Goal: Transaction & Acquisition: Purchase product/service

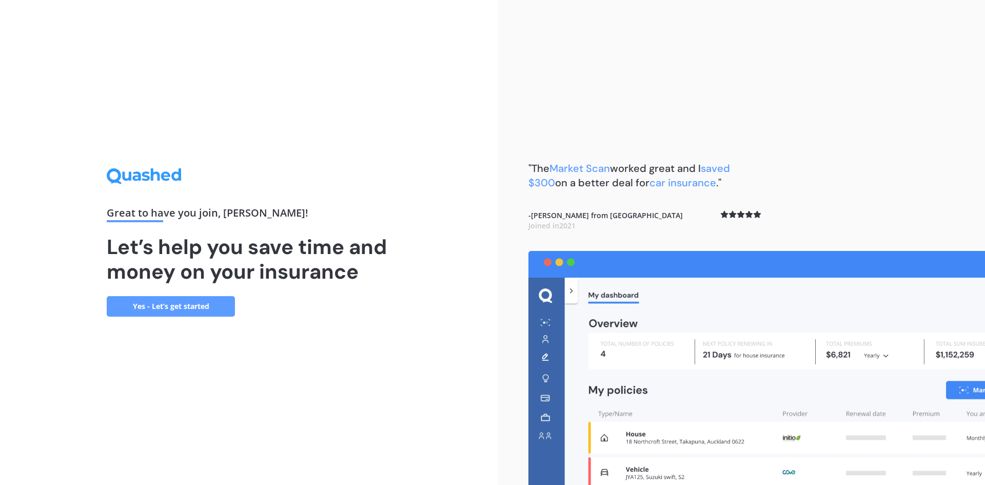
click at [209, 302] on link "Yes - Let’s get started" at bounding box center [171, 306] width 128 height 21
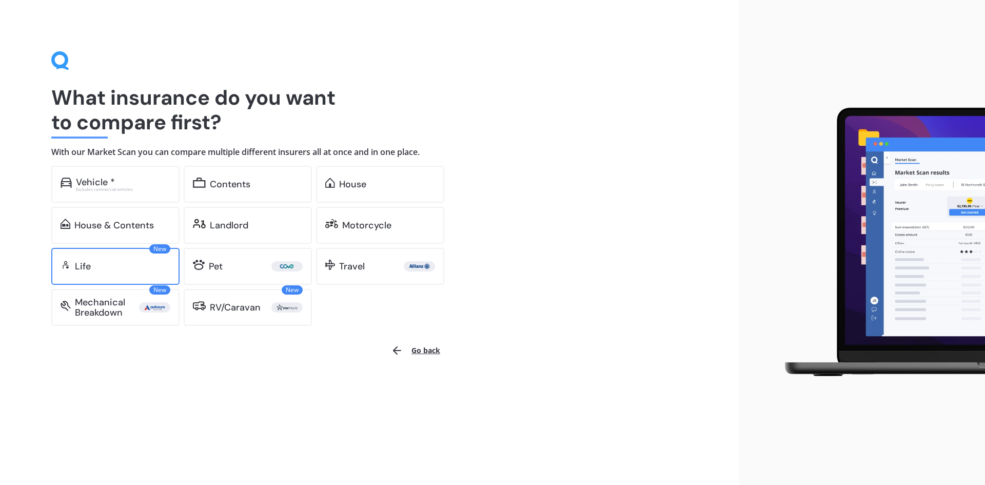
click at [91, 264] on div "Life" at bounding box center [122, 266] width 95 height 10
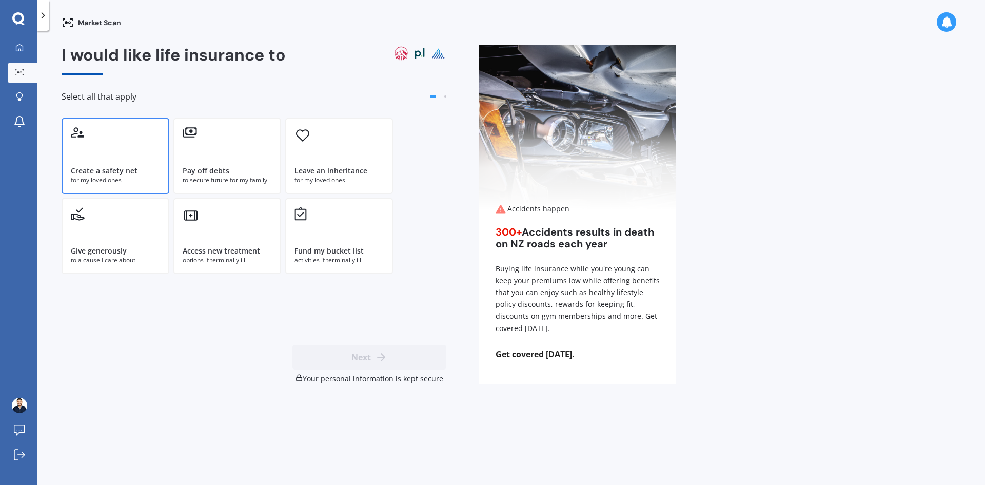
click at [156, 186] on div "Create a safety net for my loved ones" at bounding box center [116, 156] width 108 height 76
click at [158, 182] on div "for my loved ones" at bounding box center [115, 180] width 89 height 9
click at [242, 173] on div "Pay off debts" at bounding box center [227, 171] width 89 height 10
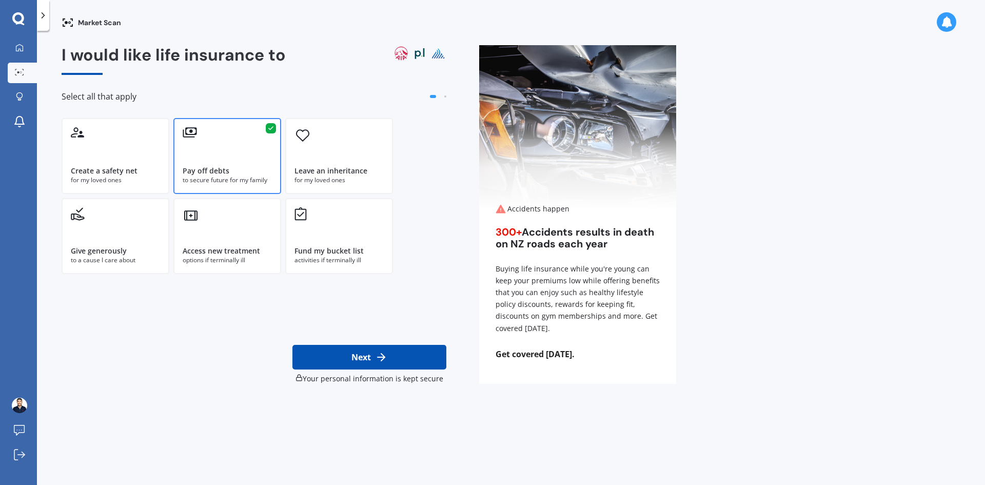
click at [244, 177] on div "to secure future for my family" at bounding box center [227, 180] width 89 height 9
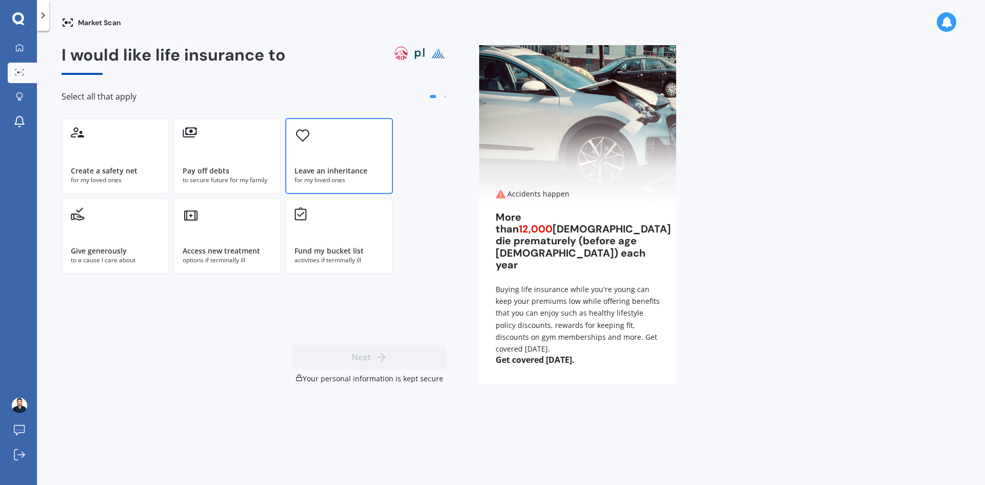
click at [376, 162] on div "Leave an inheritance for my loved ones" at bounding box center [339, 156] width 108 height 76
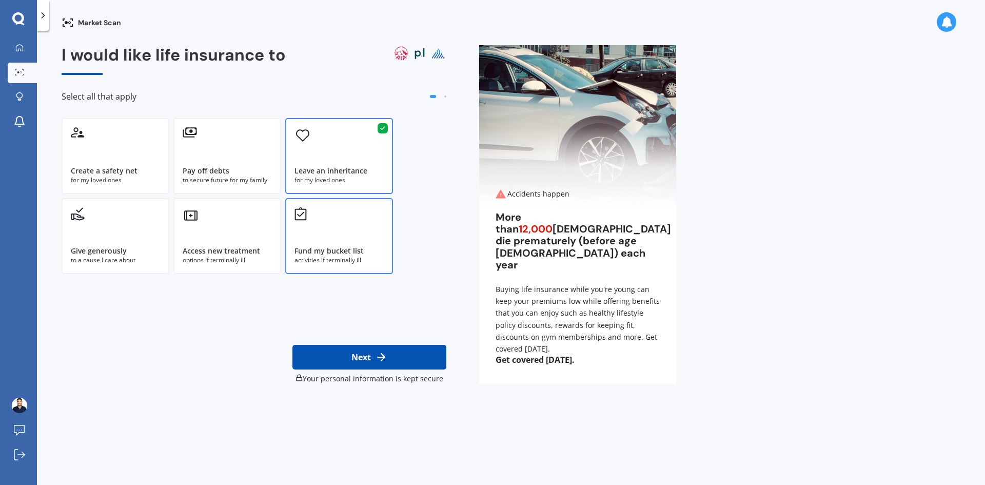
click at [358, 252] on div "Fund my bucket list" at bounding box center [329, 251] width 69 height 10
click at [121, 243] on div "Give generously to a cause I care about" at bounding box center [116, 236] width 108 height 76
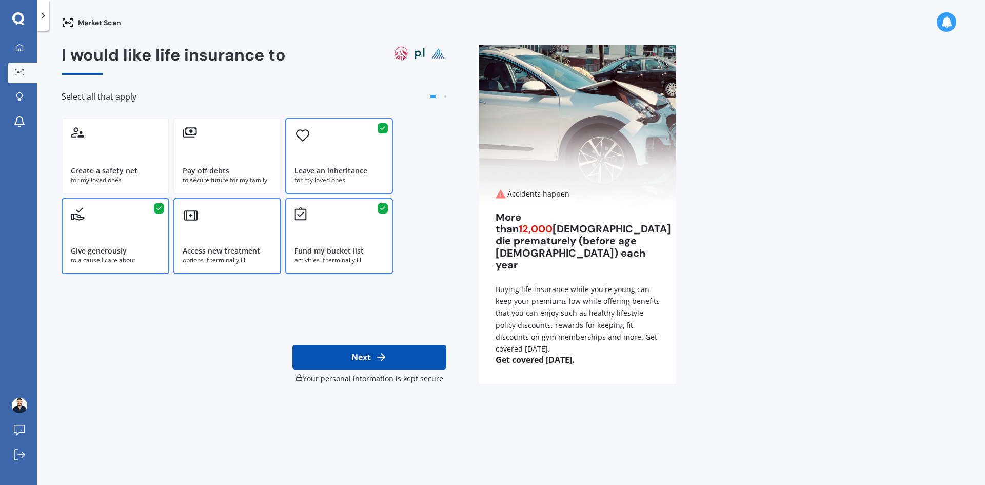
click at [226, 233] on div "Access new treatment options if terminally ill" at bounding box center [227, 236] width 108 height 76
click at [376, 352] on icon at bounding box center [381, 357] width 12 height 12
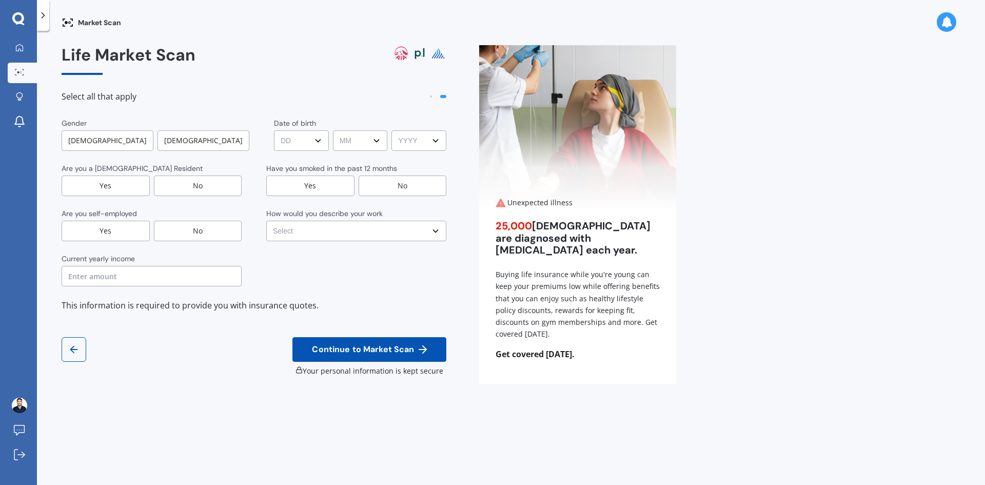
click at [127, 141] on div "[DEMOGRAPHIC_DATA]" at bounding box center [108, 140] width 92 height 21
click at [318, 140] on select "DD DD 01 02 03 04 05 06 07 08 09 10 11 12 13 14 15 16 17 18 19 20 21 22 23 24 2…" at bounding box center [302, 140] width 54 height 21
select select "28"
click at [275, 130] on select "DD DD 01 02 03 04 05 06 07 08 09 10 11 12 13 14 15 16 17 18 19 20 21 22 23 24 2…" at bounding box center [302, 140] width 54 height 21
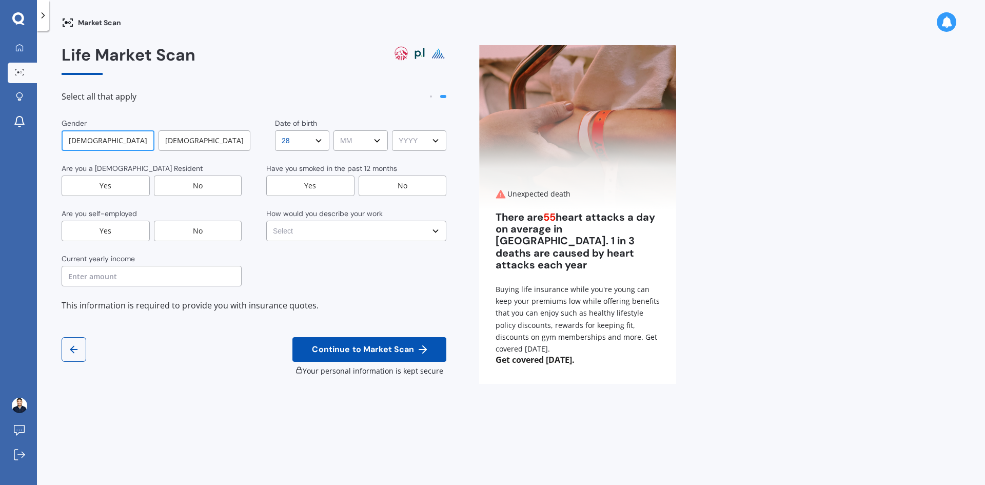
click at [352, 138] on select "MM MM 01 02 03 04 05 06 07 08 09 10 11 12" at bounding box center [361, 140] width 54 height 21
select select "09"
click at [334, 130] on select "MM MM 01 02 03 04 05 06 07 08 09 10 11 12" at bounding box center [361, 140] width 54 height 21
click at [411, 136] on select "YYYY YYYY 2009 2008 2007 2006 2005 2004 2003 2002 2001 2000 1999 1998 1997 1996…" at bounding box center [419, 140] width 54 height 21
select select "1998"
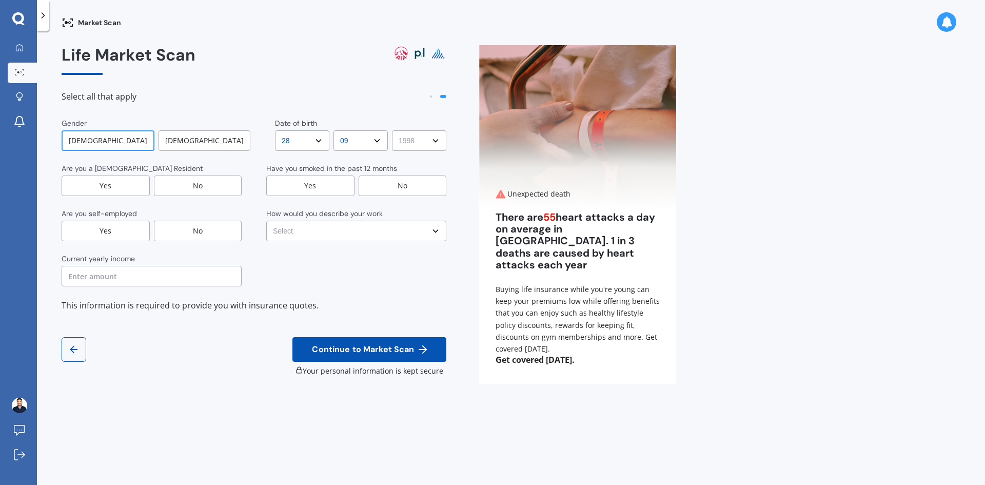
click at [392, 130] on select "YYYY YYYY 2009 2008 2007 2006 2005 2004 2003 2002 2001 2000 1999 1998 1997 1996…" at bounding box center [419, 140] width 54 height 21
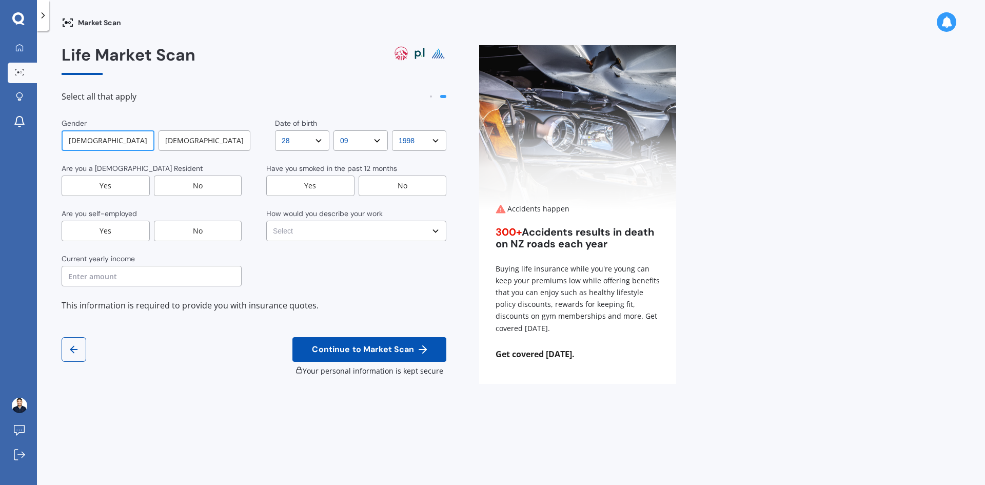
click at [414, 192] on div "No" at bounding box center [403, 186] width 88 height 21
click at [146, 187] on div "Yes" at bounding box center [106, 186] width 88 height 21
click at [170, 231] on div "No" at bounding box center [198, 231] width 88 height 21
click at [153, 272] on input "text" at bounding box center [152, 276] width 180 height 21
type input "$160,000"
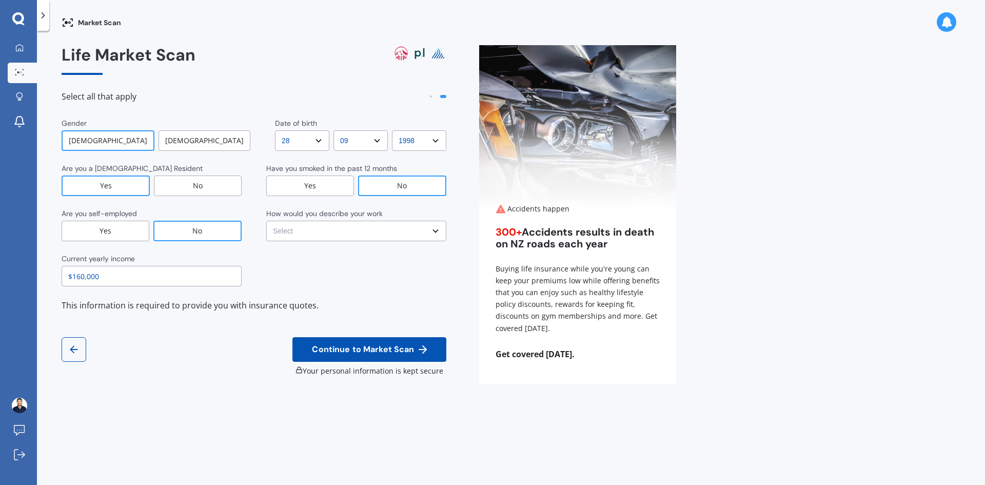
click at [361, 281] on div "Current yearly income $160,000" at bounding box center [254, 270] width 385 height 33
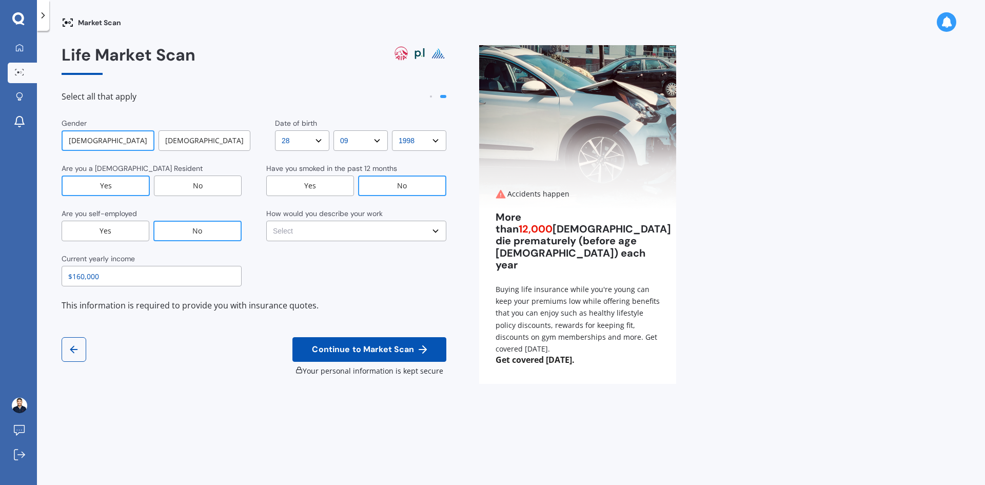
click at [367, 235] on select "Select No manual work e.g. lawyer, consultant, engineer Light manual work [PERS…" at bounding box center [356, 231] width 180 height 21
select select "No manual work e.g. lawyer, consultant, engineer"
click at [266, 221] on select "Select No manual work e.g. lawyer, consultant, engineer Light manual work [PERS…" at bounding box center [356, 231] width 180 height 21
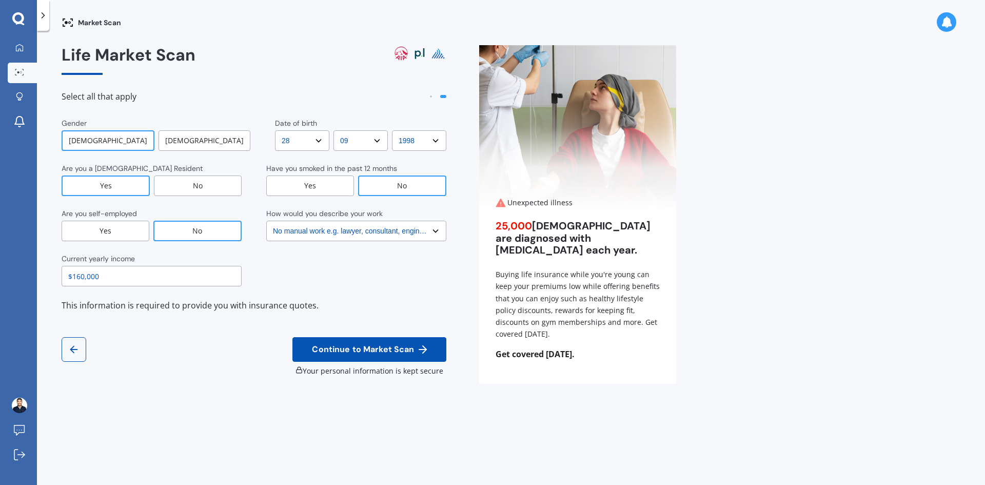
click at [149, 277] on input "$160,000" at bounding box center [152, 276] width 180 height 21
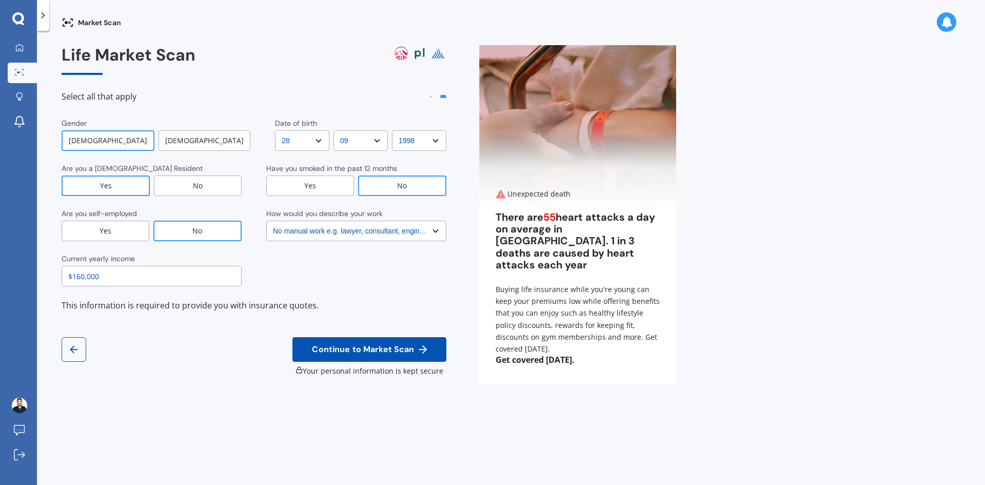
click at [347, 275] on div "Current yearly income $160,000" at bounding box center [254, 270] width 385 height 33
click at [341, 339] on button "Continue to Market Scan" at bounding box center [370, 349] width 154 height 25
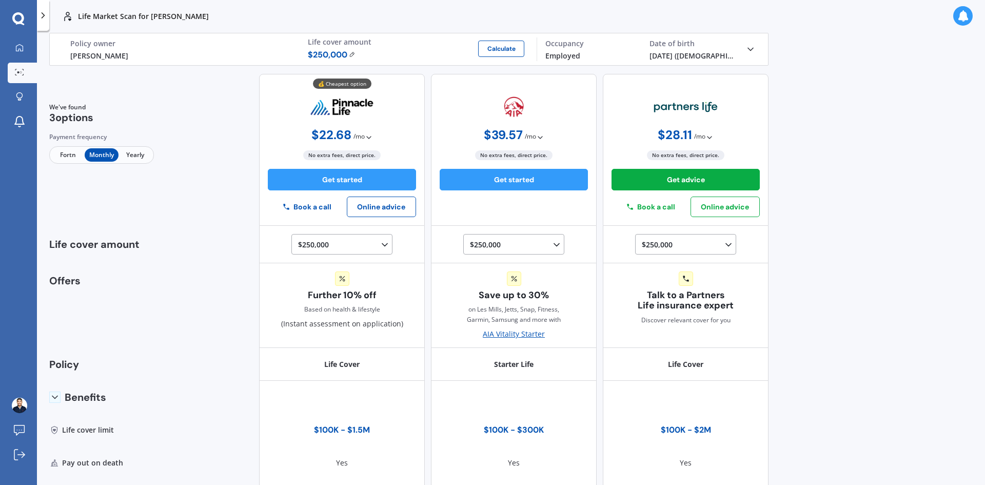
click at [134, 154] on span "Yearly" at bounding box center [135, 154] width 33 height 13
click at [365, 137] on icon at bounding box center [369, 137] width 8 height 8
click at [332, 158] on b "$ 22.68 / mo" at bounding box center [329, 158] width 37 height 10
click at [365, 138] on icon at bounding box center [369, 137] width 8 height 8
click at [125, 157] on span "Yearly" at bounding box center [135, 154] width 33 height 13
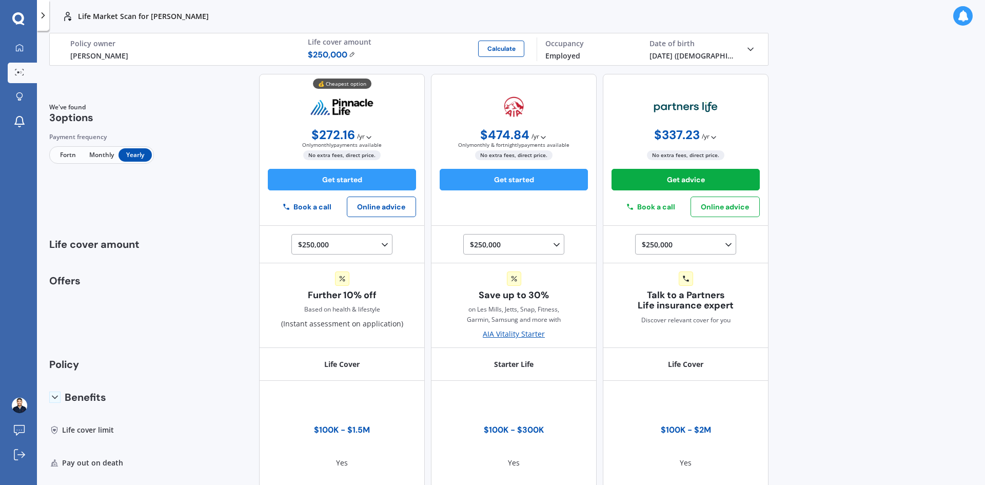
click at [73, 153] on span "Fortn" at bounding box center [67, 154] width 33 height 13
click at [131, 150] on span "Yearly" at bounding box center [135, 154] width 33 height 13
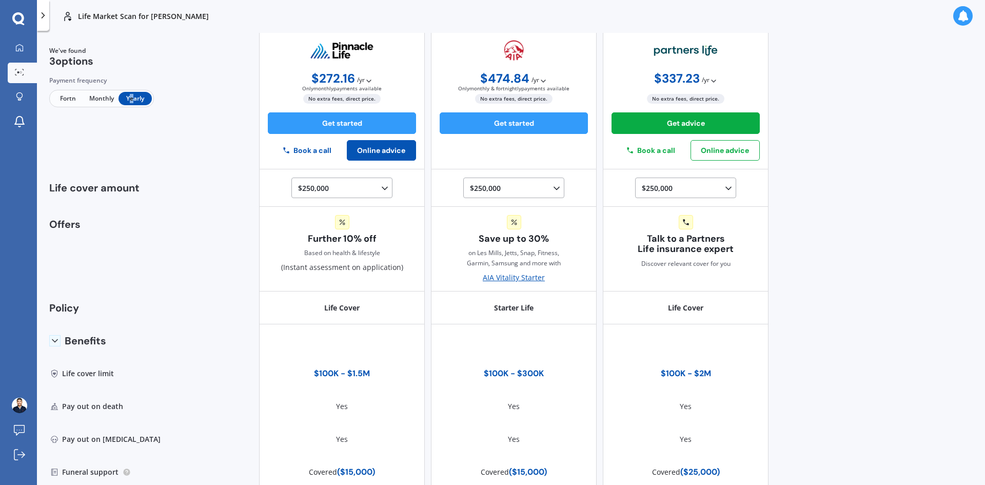
scroll to position [57, 0]
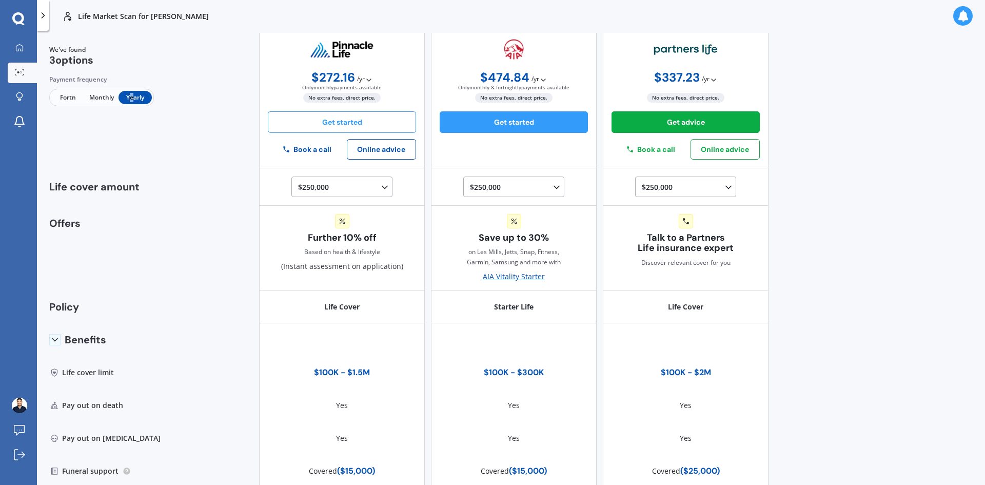
click at [351, 128] on button "Get started" at bounding box center [342, 122] width 148 height 22
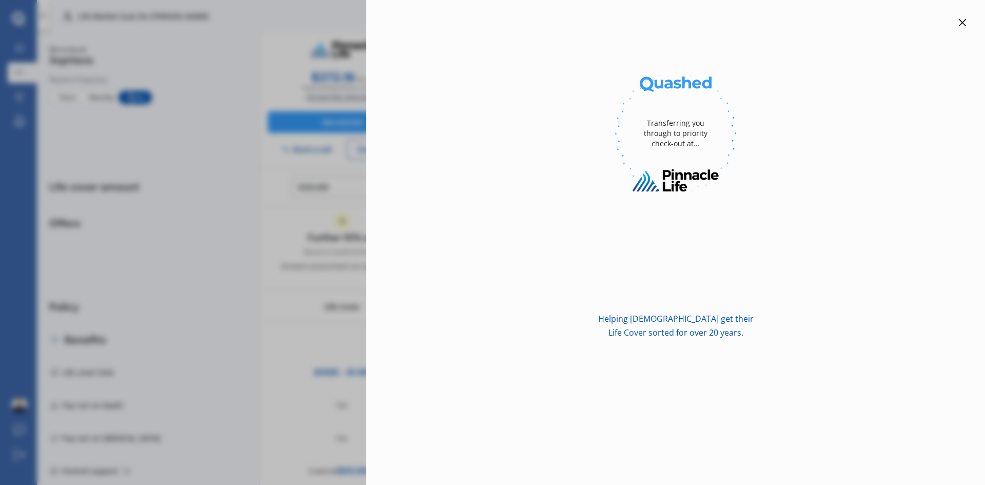
scroll to position [0, 0]
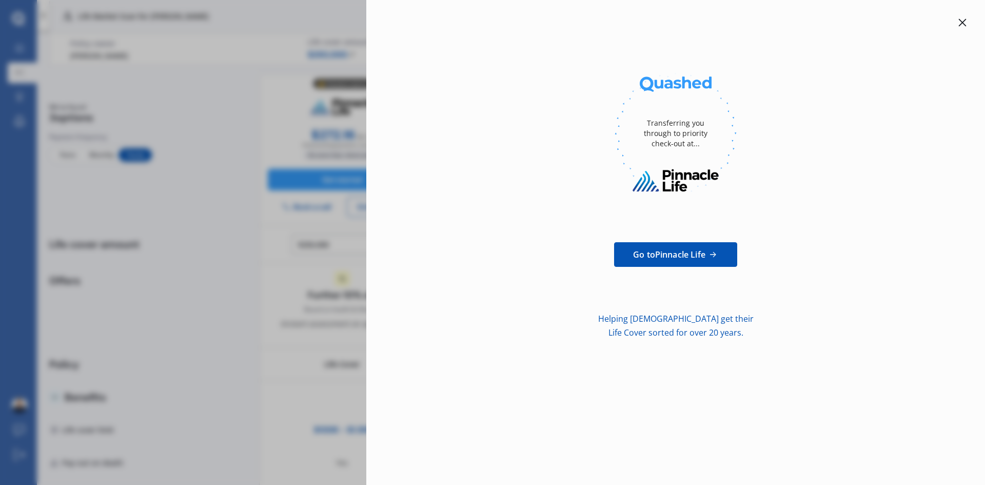
click at [962, 25] on icon at bounding box center [963, 22] width 8 height 8
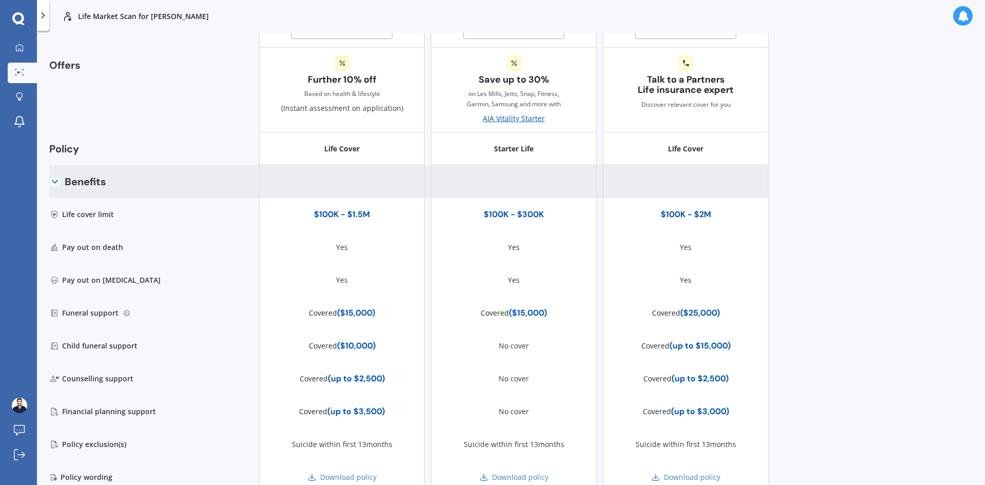
scroll to position [259, 0]
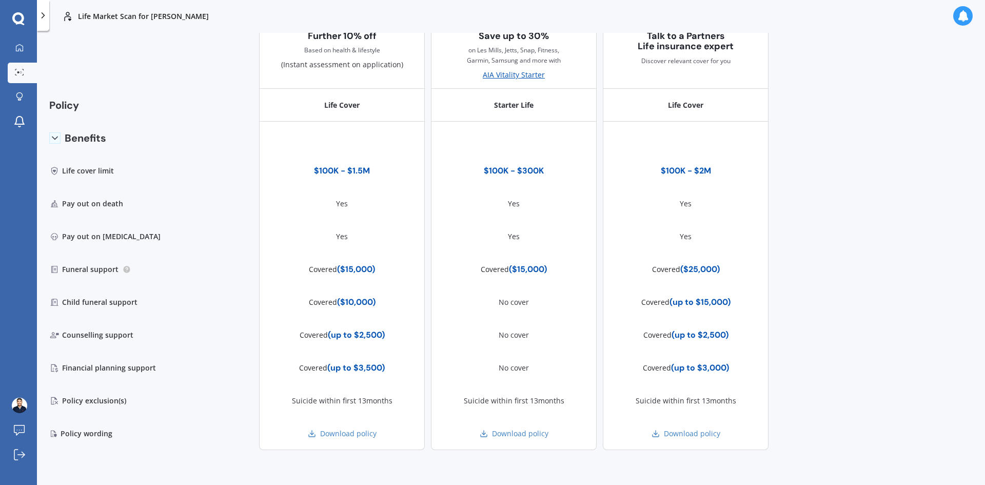
click at [48, 134] on div "Life Market Scan for [PERSON_NAME] Life [PERSON_NAME] Policy owner $ 250,000 Ca…" at bounding box center [406, 260] width 739 height 454
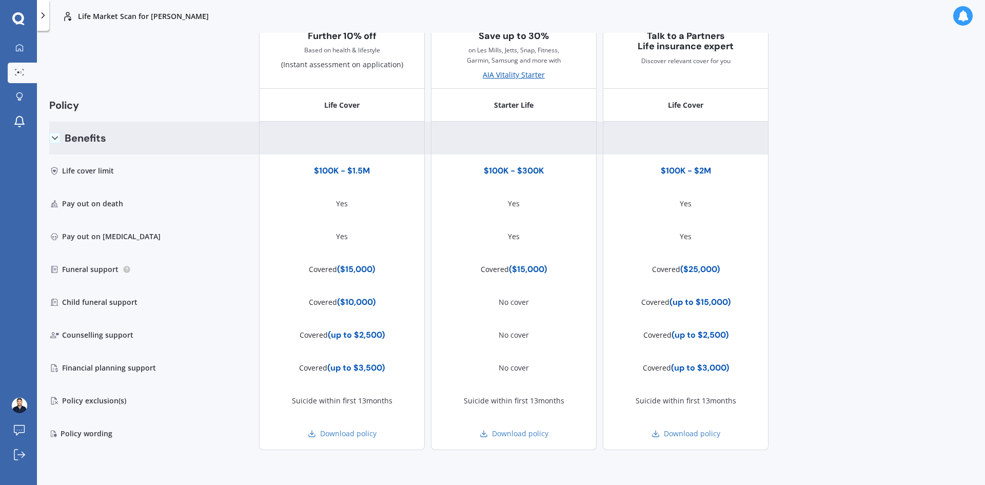
click at [56, 137] on icon at bounding box center [55, 138] width 10 height 10
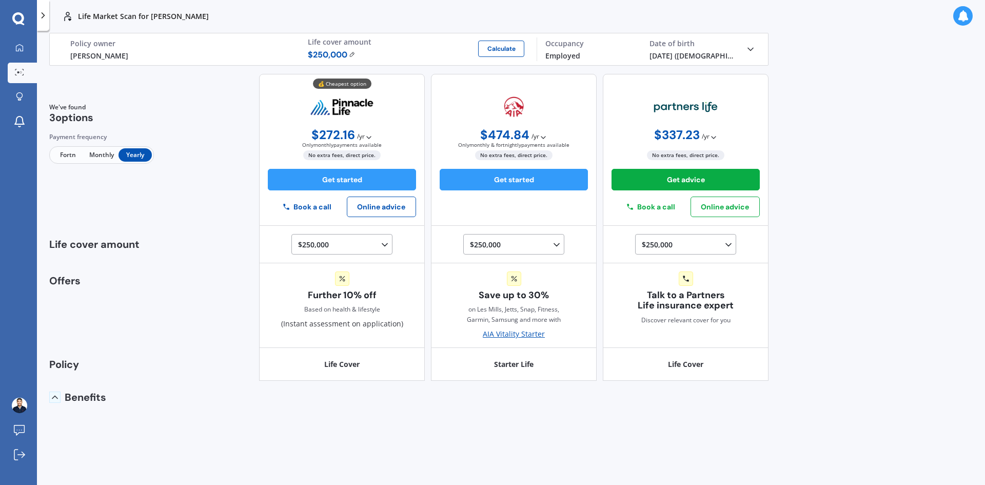
scroll to position [0, 0]
click at [59, 401] on icon at bounding box center [55, 397] width 10 height 10
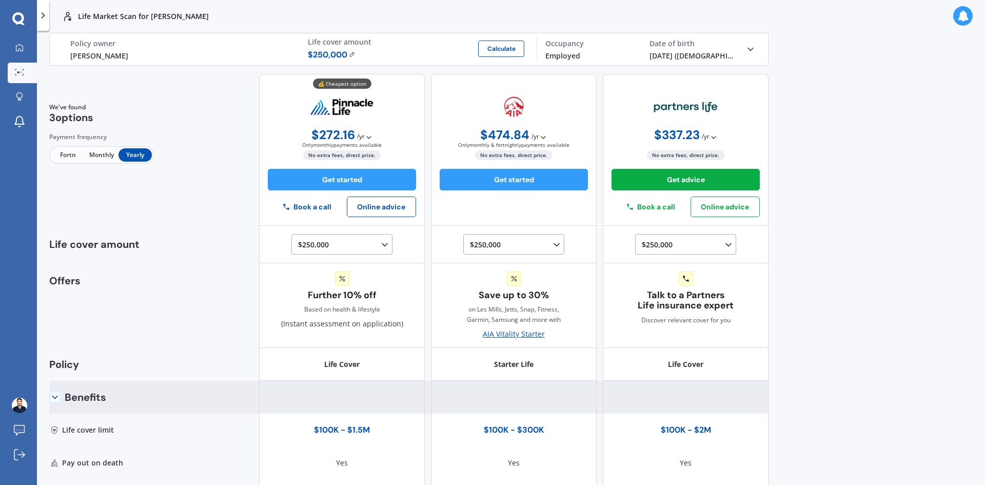
click at [46, 13] on icon at bounding box center [43, 15] width 10 height 10
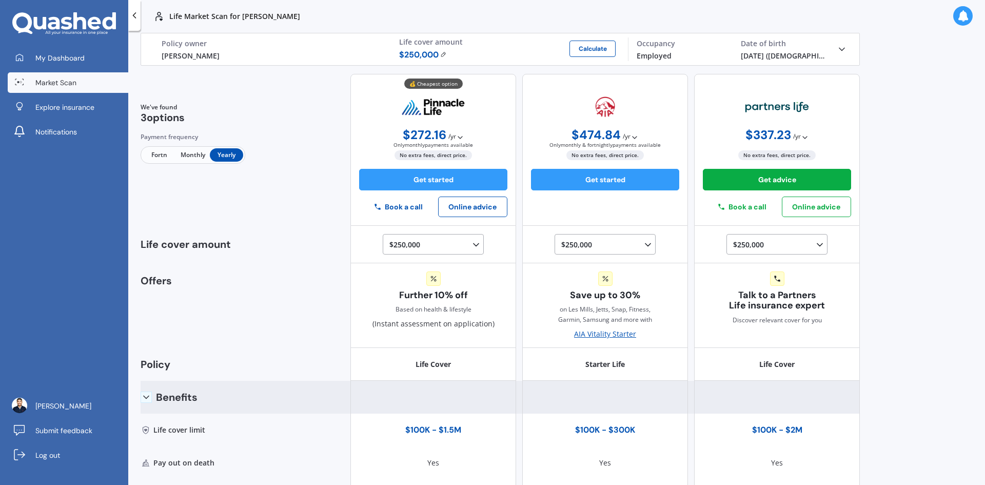
click at [132, 17] on icon at bounding box center [134, 15] width 10 height 10
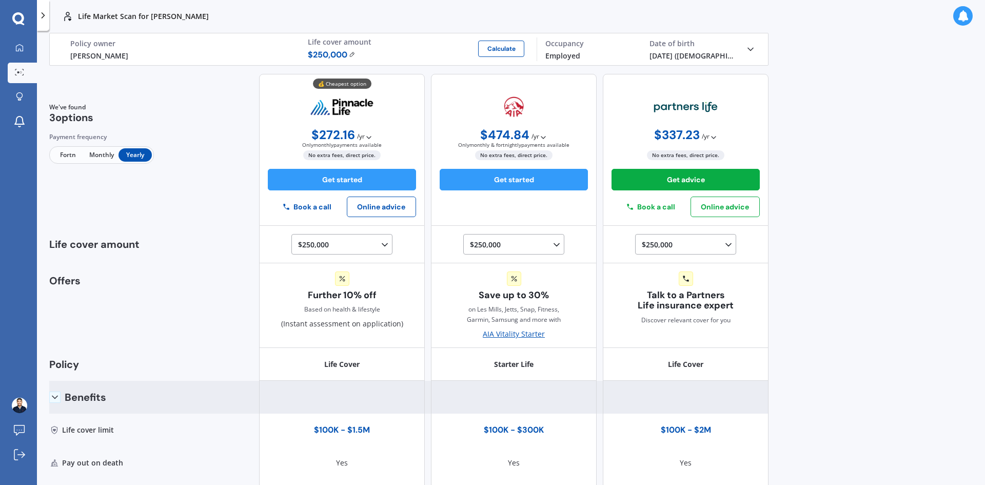
click at [755, 51] on div "Life [PERSON_NAME] Policy owner $ 250,000 Calculate Life cover amount Employed …" at bounding box center [409, 49] width 720 height 33
click at [739, 51] on div "[DATE] ([DEMOGRAPHIC_DATA].) Date of birth" at bounding box center [694, 49] width 104 height 24
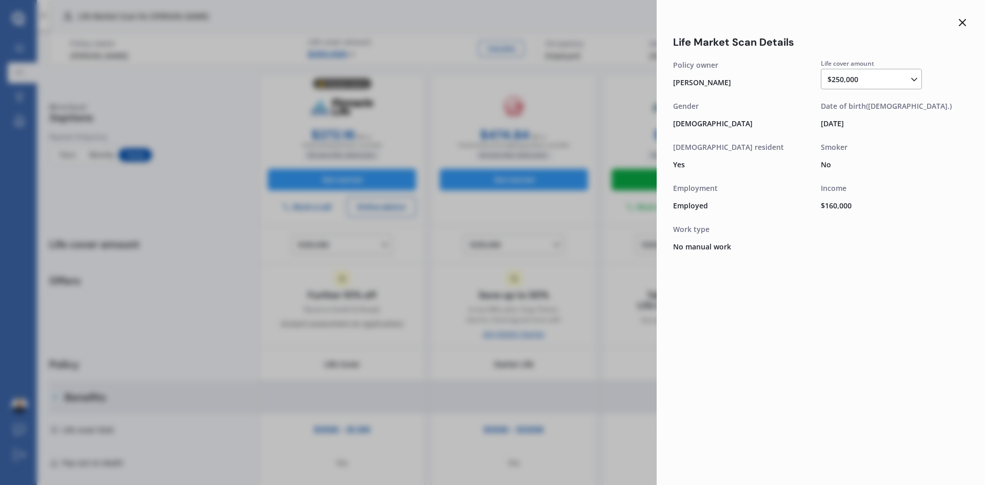
click at [964, 24] on line at bounding box center [963, 23] width 6 height 6
